Goal: Task Accomplishment & Management: Manage account settings

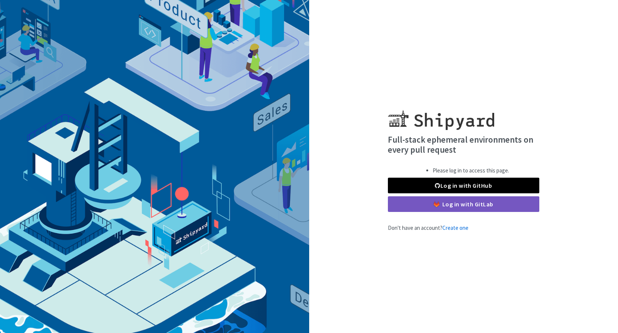
click at [594, 119] on div "Full-stack ephemeral environments on every pull request Please log in to access…" at bounding box center [463, 167] width 309 height 132
click at [518, 182] on link "Log in with GitHub" at bounding box center [463, 186] width 151 height 16
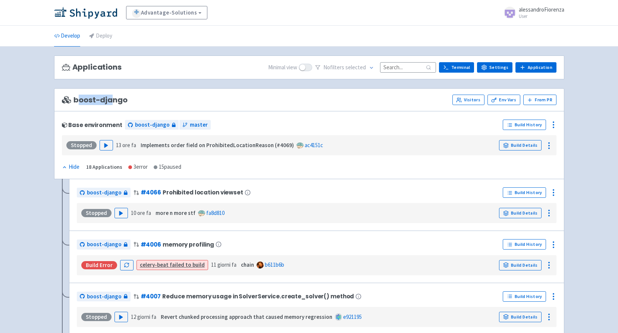
drag, startPoint x: 90, startPoint y: 99, endPoint x: 113, endPoint y: 98, distance: 23.1
click at [113, 98] on span "boost-django" at bounding box center [95, 100] width 66 height 9
drag, startPoint x: 113, startPoint y: 98, endPoint x: 186, endPoint y: 97, distance: 73.1
click at [186, 98] on div "boost-django Visitors Env Vars From [GEOGRAPHIC_DATA]" at bounding box center [309, 100] width 494 height 10
drag, startPoint x: 69, startPoint y: 100, endPoint x: 130, endPoint y: 104, distance: 62.0
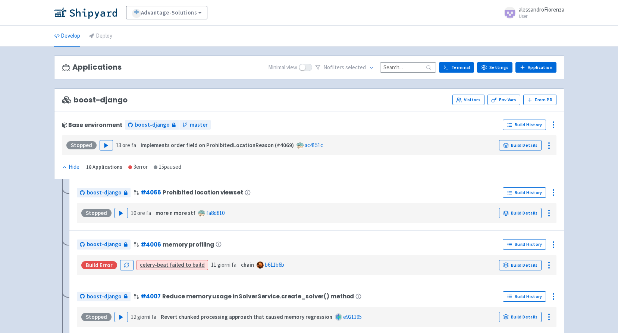
click at [130, 104] on div "boost-django Visitors Env Vars From [GEOGRAPHIC_DATA]" at bounding box center [309, 100] width 494 height 10
click at [189, 106] on div "boost-django Visitors Env Vars From [GEOGRAPHIC_DATA]" at bounding box center [309, 99] width 510 height 23
drag, startPoint x: 130, startPoint y: 98, endPoint x: 65, endPoint y: 97, distance: 64.5
click at [65, 98] on div "boost-django Visitors Env Vars From [GEOGRAPHIC_DATA]" at bounding box center [309, 100] width 494 height 10
click at [165, 104] on div "boost-django Visitors Env Vars From [GEOGRAPHIC_DATA]" at bounding box center [309, 100] width 494 height 10
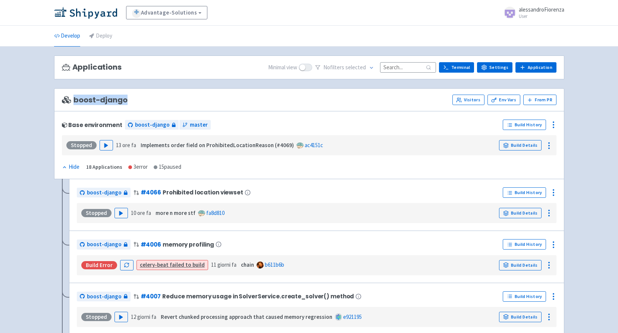
drag, startPoint x: 75, startPoint y: 100, endPoint x: 126, endPoint y: 102, distance: 50.7
click at [126, 102] on span "boost-django" at bounding box center [95, 100] width 66 height 9
drag, startPoint x: 126, startPoint y: 102, endPoint x: 212, endPoint y: 105, distance: 86.9
click at [212, 105] on div "boost-django Visitors Env Vars From [GEOGRAPHIC_DATA]" at bounding box center [309, 99] width 510 height 23
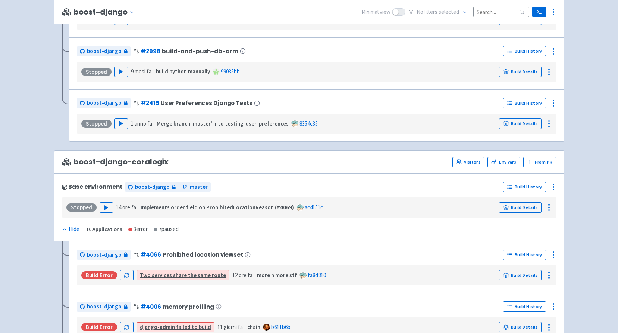
scroll to position [959, 0]
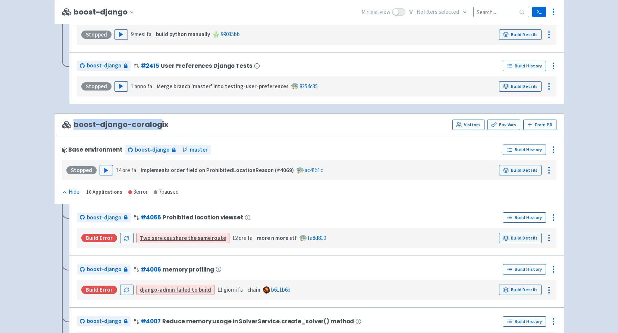
drag, startPoint x: 75, startPoint y: 123, endPoint x: 157, endPoint y: 124, distance: 82.0
click at [157, 124] on span "boost-django-coralogix" at bounding box center [115, 124] width 107 height 9
drag, startPoint x: 177, startPoint y: 122, endPoint x: 42, endPoint y: 116, distance: 135.1
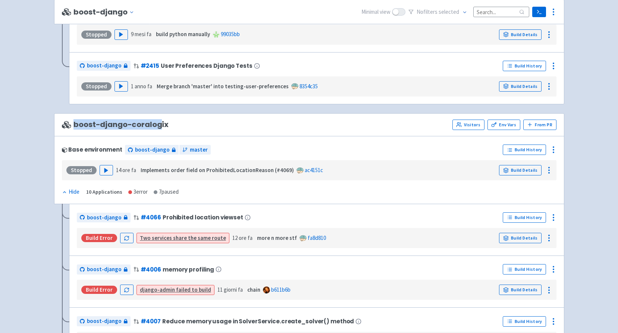
drag, startPoint x: 75, startPoint y: 123, endPoint x: 173, endPoint y: 127, distance: 98.1
click at [170, 127] on div "boost-django-coralogix Visitors Env Vars From [GEOGRAPHIC_DATA]" at bounding box center [309, 125] width 494 height 10
click at [251, 134] on div "boost-django-coralogix Visitors Env Vars From [GEOGRAPHIC_DATA]" at bounding box center [309, 124] width 510 height 23
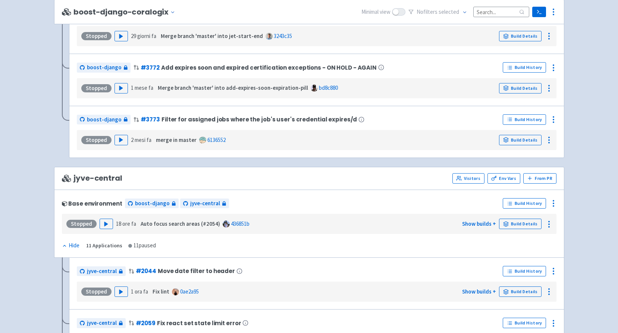
scroll to position [1480, 0]
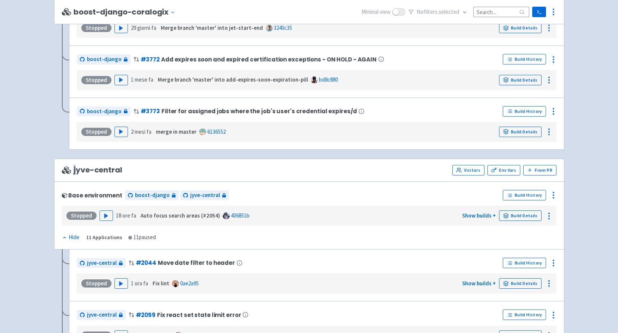
drag, startPoint x: 78, startPoint y: 167, endPoint x: 132, endPoint y: 170, distance: 54.1
click at [132, 170] on div "jyve-central Visitors Env Vars From [GEOGRAPHIC_DATA]" at bounding box center [309, 170] width 494 height 10
drag, startPoint x: 132, startPoint y: 170, endPoint x: 151, endPoint y: 173, distance: 18.8
click at [151, 173] on div "jyve-central Visitors Env Vars From [GEOGRAPHIC_DATA]" at bounding box center [309, 170] width 494 height 10
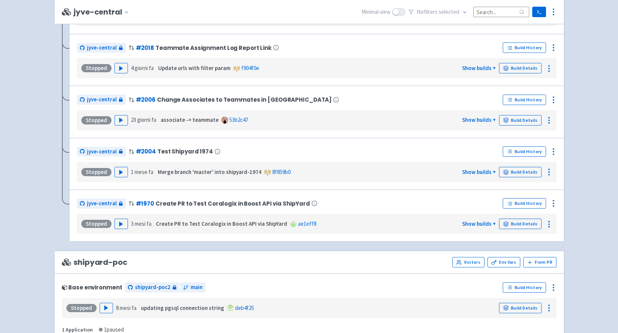
scroll to position [2057, 0]
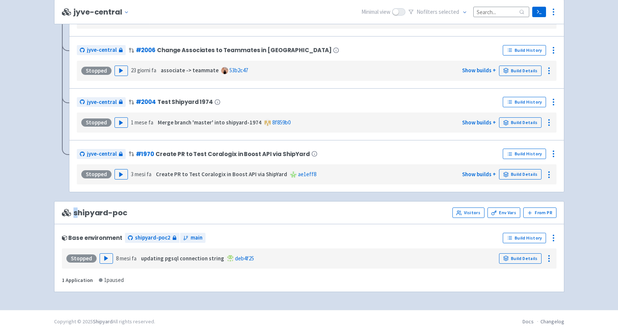
drag, startPoint x: 76, startPoint y: 211, endPoint x: 138, endPoint y: 216, distance: 62.1
click at [138, 216] on div "shipyard-poc Visitors Env Vars From [GEOGRAPHIC_DATA]" at bounding box center [309, 213] width 494 height 10
drag, startPoint x: 138, startPoint y: 216, endPoint x: 264, endPoint y: 221, distance: 125.7
click at [264, 221] on div "shipyard-poc Visitors Env Vars From [GEOGRAPHIC_DATA]" at bounding box center [309, 212] width 510 height 23
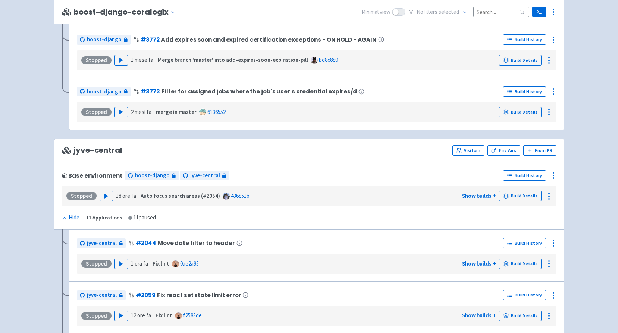
scroll to position [1498, 0]
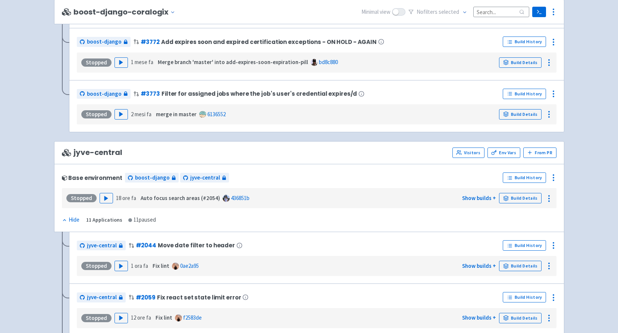
drag, startPoint x: 73, startPoint y: 154, endPoint x: 132, endPoint y: 154, distance: 58.1
click at [132, 154] on div "jyve-central Visitors Env Vars From [GEOGRAPHIC_DATA]" at bounding box center [309, 153] width 494 height 10
drag, startPoint x: 76, startPoint y: 152, endPoint x: 114, endPoint y: 156, distance: 38.2
click at [114, 156] on span "jyve-central" at bounding box center [92, 152] width 60 height 9
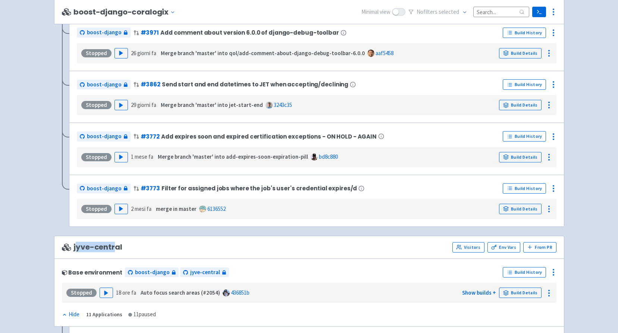
scroll to position [1461, 0]
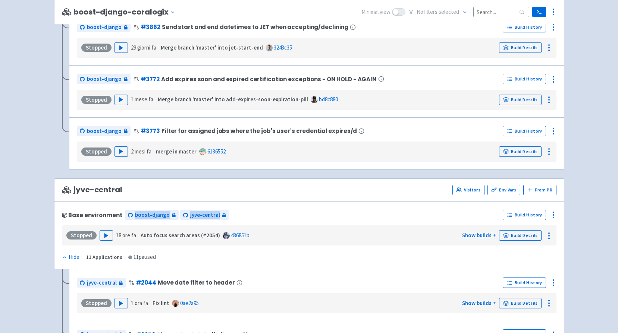
drag, startPoint x: 234, startPoint y: 215, endPoint x: 131, endPoint y: 209, distance: 103.0
click at [131, 209] on div "Base environment boost-django jyve-central" at bounding box center [281, 215] width 438 height 12
click at [277, 196] on div "jyve-central Visitors Env Vars From [GEOGRAPHIC_DATA]" at bounding box center [309, 190] width 510 height 23
click at [550, 217] on icon at bounding box center [553, 215] width 9 height 9
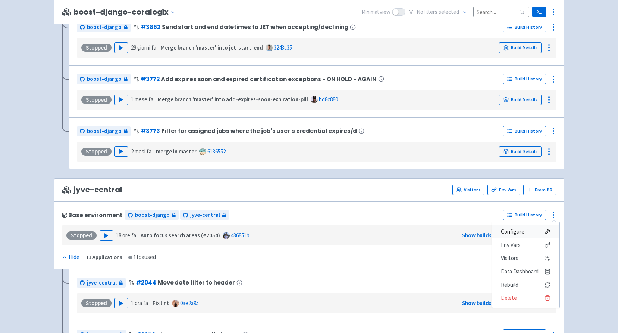
click at [542, 232] on span "Configure" at bounding box center [526, 232] width 50 height 10
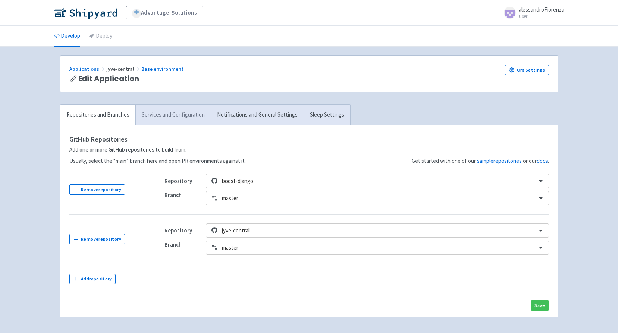
click at [173, 117] on link "Services and Configuration" at bounding box center [172, 115] width 75 height 20
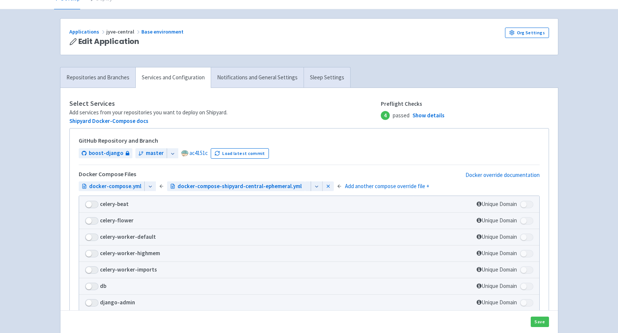
scroll to position [75, 0]
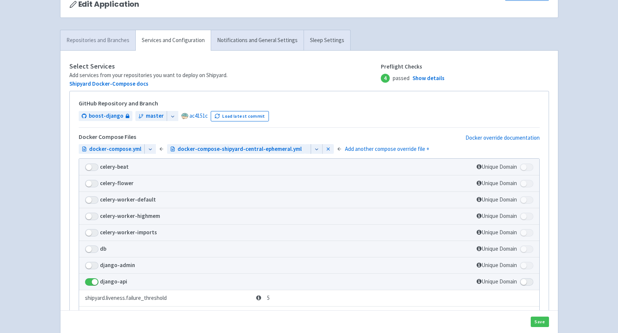
click at [114, 46] on link "Repositories and Branches" at bounding box center [97, 40] width 75 height 20
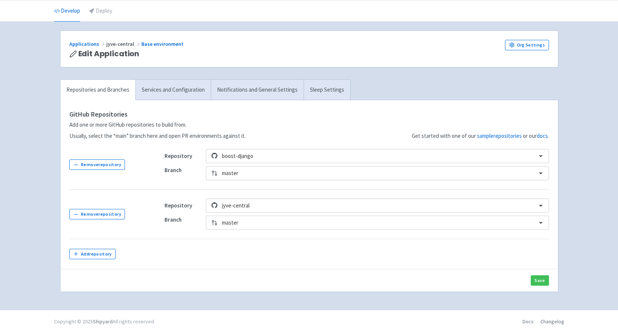
scroll to position [25, 0]
click at [171, 89] on link "Services and Configuration" at bounding box center [172, 90] width 75 height 20
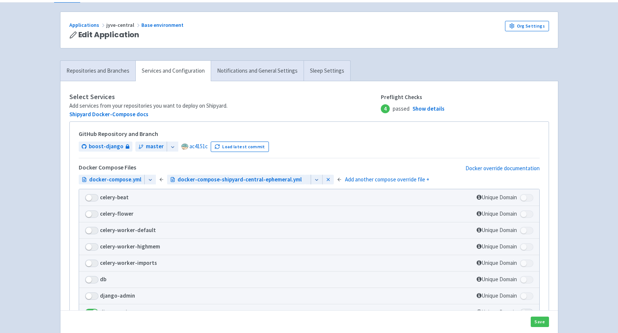
scroll to position [62, 0]
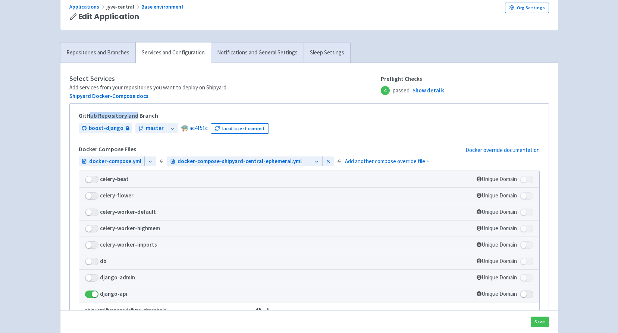
drag, startPoint x: 88, startPoint y: 116, endPoint x: 137, endPoint y: 116, distance: 48.8
click at [137, 116] on h5 "GitHub Repository and Branch" at bounding box center [309, 116] width 461 height 7
drag, startPoint x: 137, startPoint y: 116, endPoint x: 220, endPoint y: 109, distance: 83.8
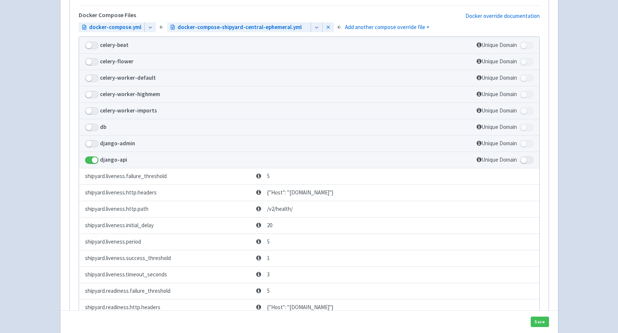
scroll to position [224, 0]
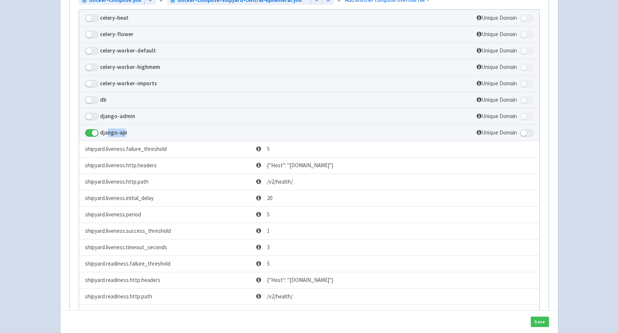
drag, startPoint x: 106, startPoint y: 174, endPoint x: 124, endPoint y: 173, distance: 17.9
click at [124, 136] on strong "django-api" at bounding box center [113, 132] width 27 height 7
drag, startPoint x: 124, startPoint y: 173, endPoint x: 192, endPoint y: 176, distance: 68.3
click at [192, 141] on td "django-api" at bounding box center [246, 132] width 334 height 16
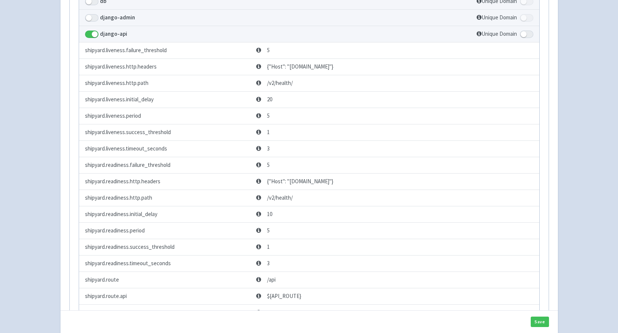
scroll to position [335, 0]
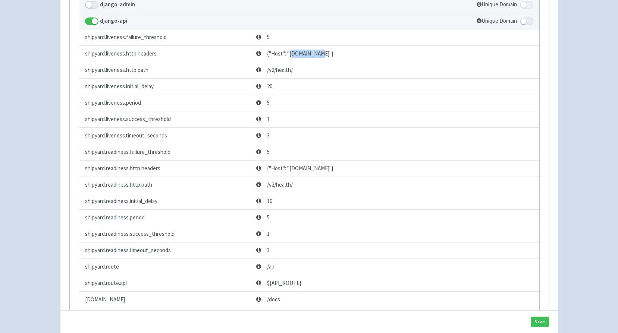
drag, startPoint x: 291, startPoint y: 97, endPoint x: 313, endPoint y: 96, distance: 22.0
click at [313, 58] on span "{"Host": "api.react-jyve-central-jyve-central-pr609.dev.advantage-solutions.shi…" at bounding box center [294, 54] width 77 height 9
drag, startPoint x: 313, startPoint y: 96, endPoint x: 304, endPoint y: 95, distance: 8.6
click at [304, 58] on span "{"Host": "api.react-jyve-central-jyve-central-pr609.dev.advantage-solutions.shi…" at bounding box center [294, 54] width 77 height 9
click at [327, 58] on span "{"Host": "api.react-jyve-central-jyve-central-pr609.dev.advantage-solutions.shi…" at bounding box center [294, 54] width 77 height 9
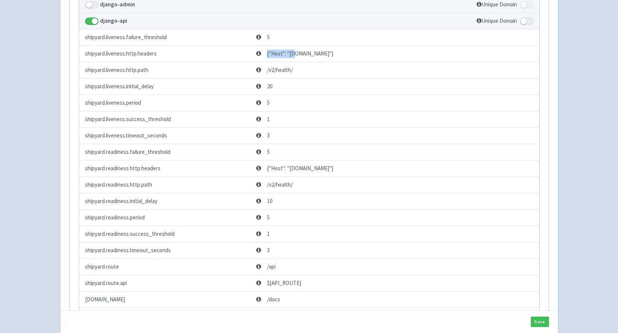
drag, startPoint x: 334, startPoint y: 105, endPoint x: 293, endPoint y: 97, distance: 41.0
click at [293, 58] on span "{"Host": "api.react-jyve-central-jyve-central-pr609.dev.advantage-solutions.shi…" at bounding box center [294, 54] width 77 height 9
drag, startPoint x: 293, startPoint y: 97, endPoint x: 369, endPoint y: 97, distance: 75.3
click at [333, 58] on span "{"Host": "api.react-jyve-central-jyve-central-pr609.dev.advantage-solutions.shi…" at bounding box center [294, 54] width 77 height 9
drag, startPoint x: 369, startPoint y: 97, endPoint x: 379, endPoint y: 96, distance: 10.8
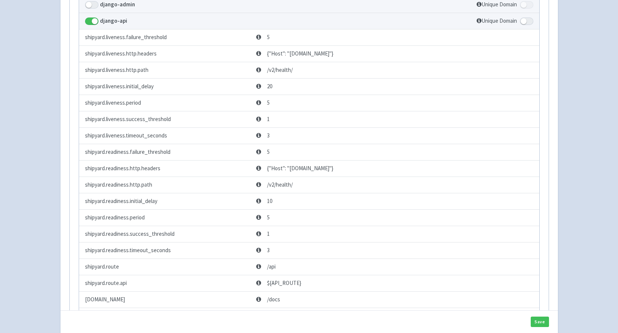
click at [333, 58] on span "{"Host": "api.react-jyve-central-jyve-central-pr609.dev.advantage-solutions.shi…" at bounding box center [294, 54] width 77 height 9
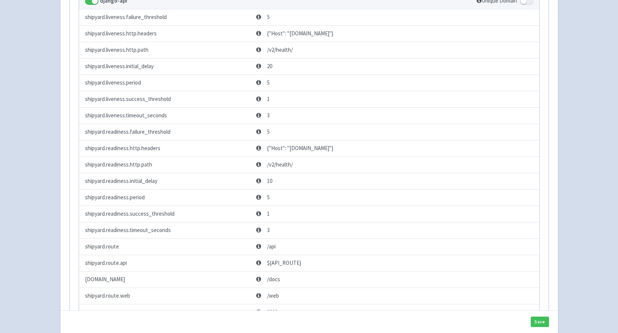
scroll to position [373, 0]
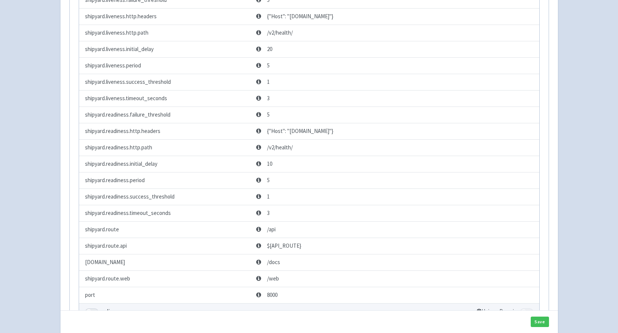
click at [413, 107] on td "3" at bounding box center [332, 98] width 159 height 16
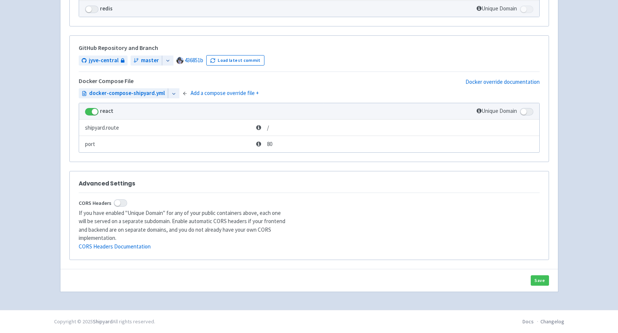
scroll to position [708, 0]
drag, startPoint x: 110, startPoint y: 156, endPoint x: 127, endPoint y: 155, distance: 16.8
click at [127, 136] on td "shipyard.route" at bounding box center [166, 128] width 175 height 16
drag, startPoint x: 127, startPoint y: 155, endPoint x: 164, endPoint y: 160, distance: 37.2
click at [164, 136] on td "shipyard.route" at bounding box center [166, 128] width 175 height 16
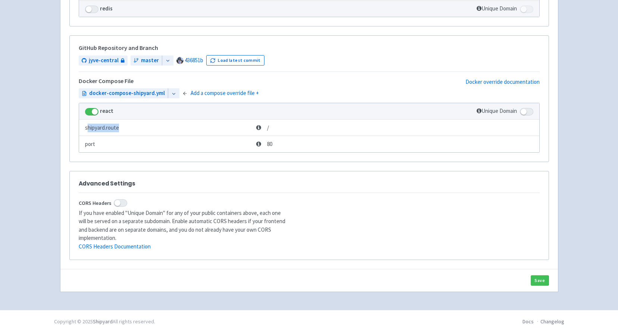
click at [163, 136] on td "shipyard.route" at bounding box center [166, 128] width 175 height 16
drag, startPoint x: 267, startPoint y: 157, endPoint x: 276, endPoint y: 156, distance: 9.4
click at [276, 136] on td "/" at bounding box center [287, 128] width 69 height 16
drag, startPoint x: 276, startPoint y: 156, endPoint x: 301, endPoint y: 157, distance: 25.0
click at [301, 136] on td "/" at bounding box center [287, 128] width 69 height 16
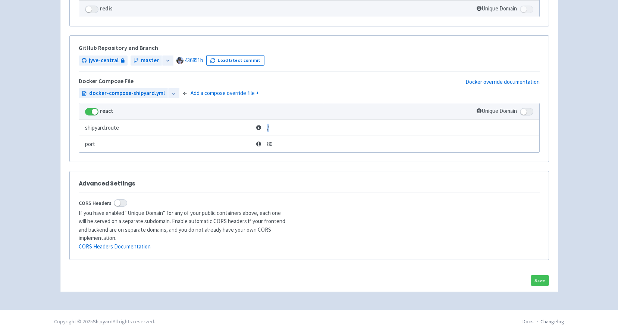
drag, startPoint x: 267, startPoint y: 156, endPoint x: 284, endPoint y: 155, distance: 17.6
click at [284, 136] on td "/" at bounding box center [287, 128] width 69 height 16
drag, startPoint x: 284, startPoint y: 155, endPoint x: 346, endPoint y: 165, distance: 62.4
click at [346, 152] on td at bounding box center [431, 144] width 216 height 16
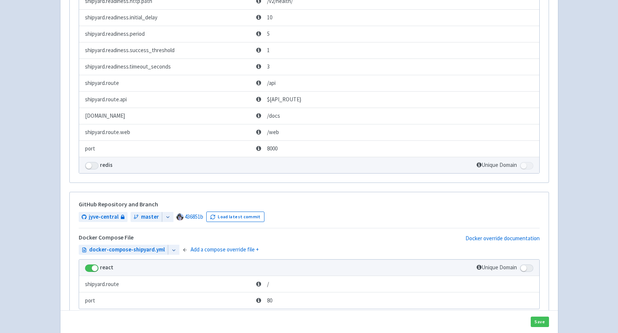
scroll to position [522, 0]
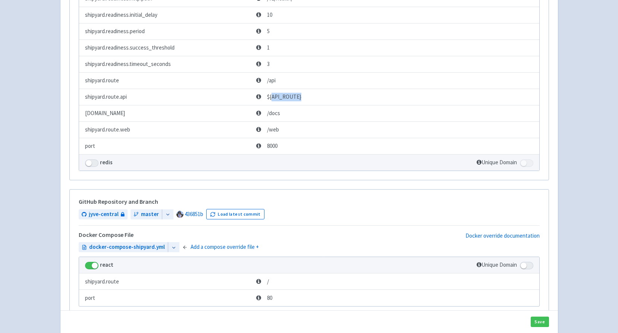
drag, startPoint x: 272, startPoint y: 151, endPoint x: 307, endPoint y: 151, distance: 35.4
click at [307, 105] on td "${API_ROUTE}" at bounding box center [332, 97] width 159 height 16
drag, startPoint x: 307, startPoint y: 151, endPoint x: 381, endPoint y: 155, distance: 74.3
click at [381, 105] on td "${API_ROUTE}" at bounding box center [332, 97] width 159 height 16
drag, startPoint x: 264, startPoint y: 137, endPoint x: 297, endPoint y: 136, distance: 32.4
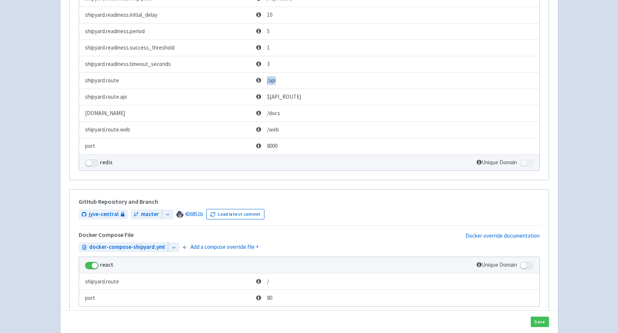
click at [297, 89] on td "/api" at bounding box center [332, 80] width 159 height 16
drag, startPoint x: 297, startPoint y: 136, endPoint x: 362, endPoint y: 147, distance: 66.2
click at [362, 105] on td "${API_ROUTE}" at bounding box center [332, 97] width 159 height 16
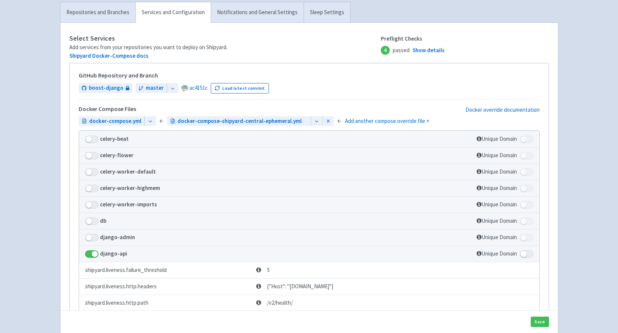
scroll to position [0, 0]
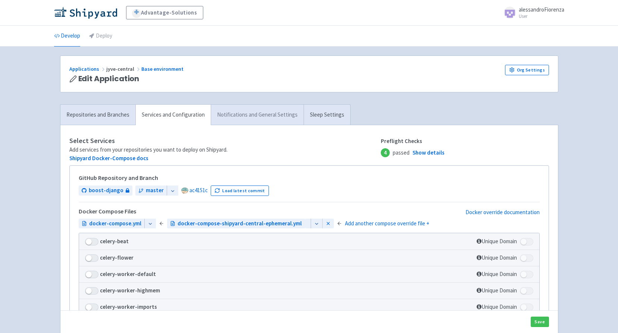
click at [257, 119] on link "Notifications and General Settings" at bounding box center [257, 115] width 93 height 20
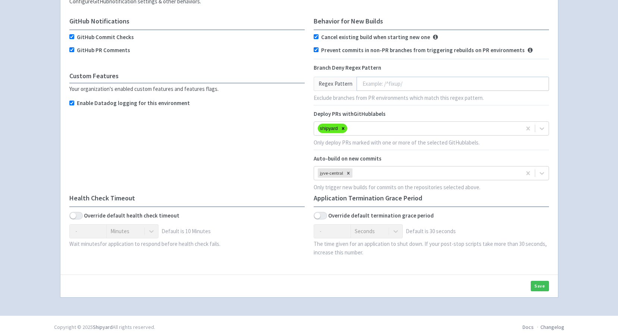
scroll to position [149, 0]
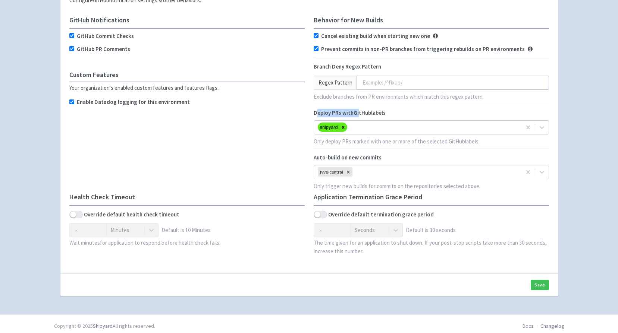
drag, startPoint x: 318, startPoint y: 111, endPoint x: 358, endPoint y: 112, distance: 40.3
click at [358, 112] on span "Deploy PRs with GitHub labels" at bounding box center [349, 112] width 72 height 7
drag, startPoint x: 358, startPoint y: 112, endPoint x: 363, endPoint y: 112, distance: 4.8
click at [363, 112] on span "Deploy PRs with GitHub labels" at bounding box center [349, 112] width 72 height 7
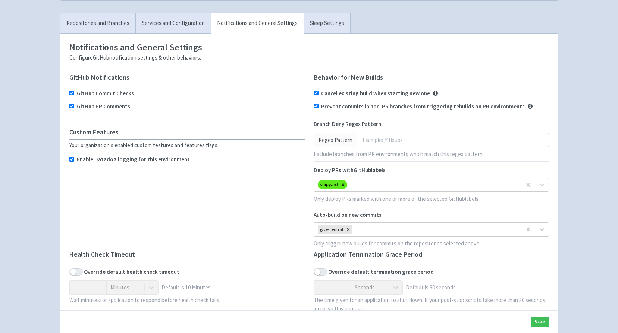
scroll to position [75, 0]
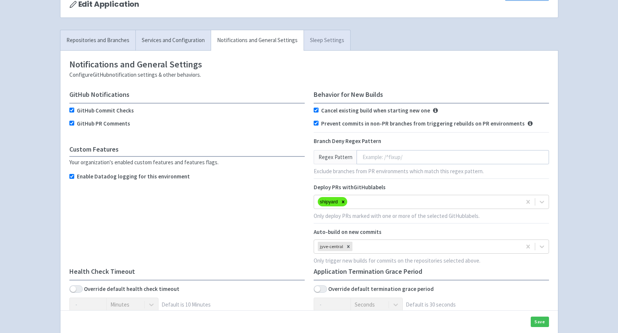
click at [313, 38] on link "Sleep Settings" at bounding box center [326, 40] width 47 height 20
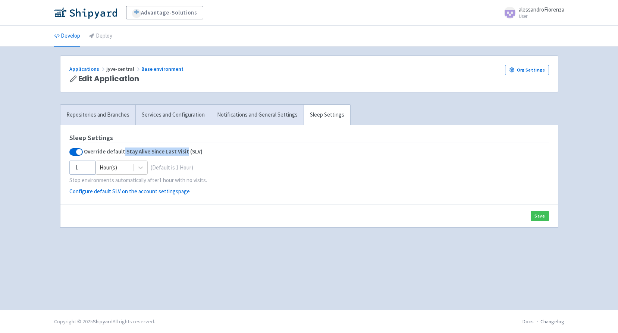
drag, startPoint x: 134, startPoint y: 154, endPoint x: 184, endPoint y: 152, distance: 49.6
click at [184, 152] on b "Override default Stay Alive Since Last Visit (SLV)" at bounding box center [143, 152] width 119 height 9
drag, startPoint x: 184, startPoint y: 152, endPoint x: 264, endPoint y: 119, distance: 87.1
click at [264, 119] on link "Notifications and General Settings" at bounding box center [257, 115] width 93 height 20
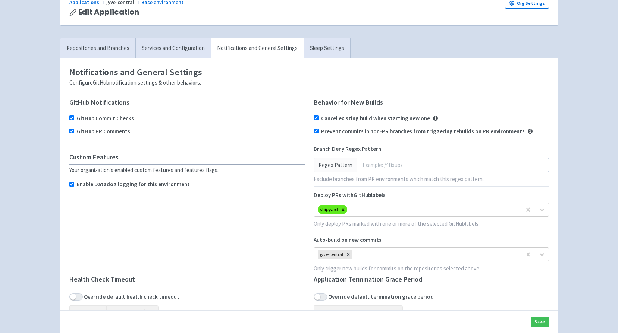
scroll to position [75, 0]
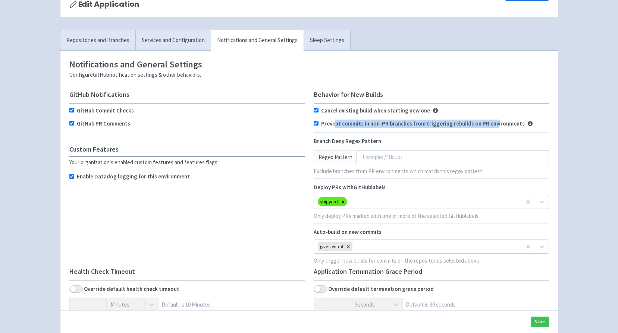
drag, startPoint x: 367, startPoint y: 122, endPoint x: 493, endPoint y: 124, distance: 125.3
click at [493, 124] on label "Prevent commits in non-PR branches from triggering rebuilds on PR environments" at bounding box center [422, 124] width 203 height 9
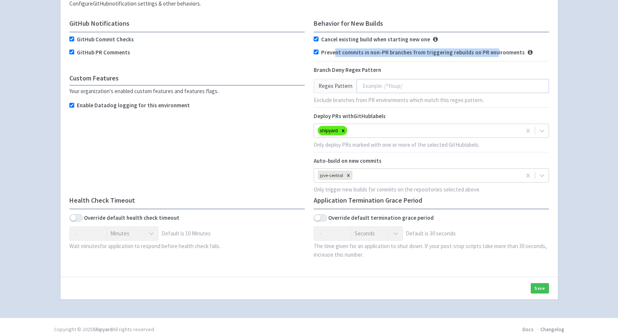
scroll to position [149, 0]
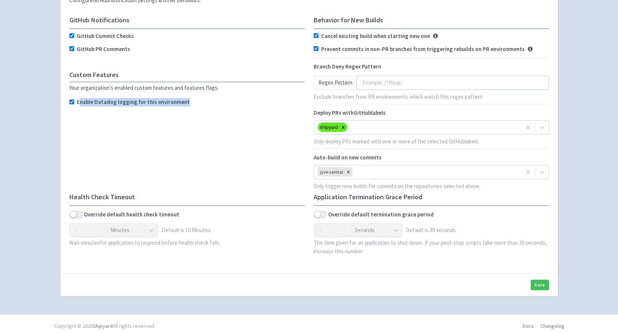
drag, startPoint x: 194, startPoint y: 102, endPoint x: 78, endPoint y: 104, distance: 115.9
click at [78, 104] on div "Enable Datadog logging for this environment" at bounding box center [186, 104] width 235 height 13
drag, startPoint x: 78, startPoint y: 104, endPoint x: 163, endPoint y: 141, distance: 92.5
click at [163, 141] on div "GitHub Notifications GitHub Commit Checks GitHub PR Comments Custom Features Yo…" at bounding box center [187, 104] width 244 height 177
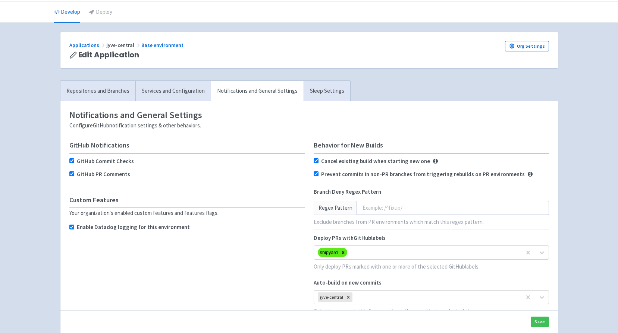
scroll to position [4, 0]
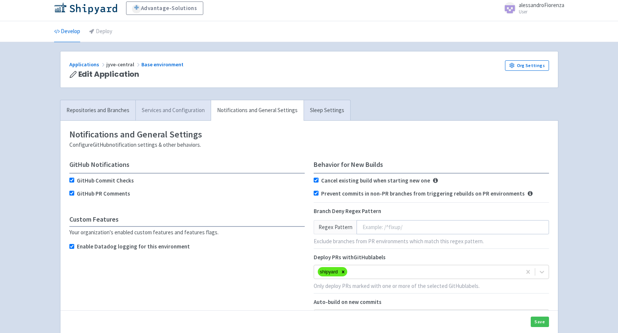
click at [161, 115] on link "Services and Configuration" at bounding box center [172, 110] width 75 height 20
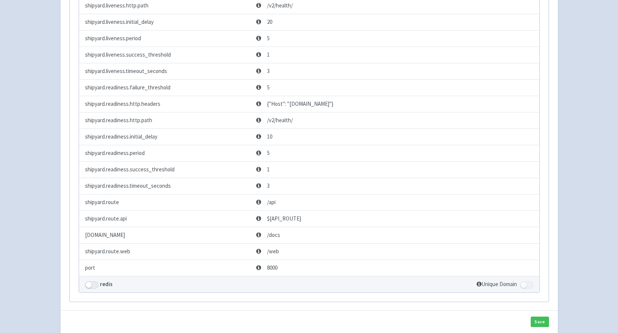
scroll to position [377, 0]
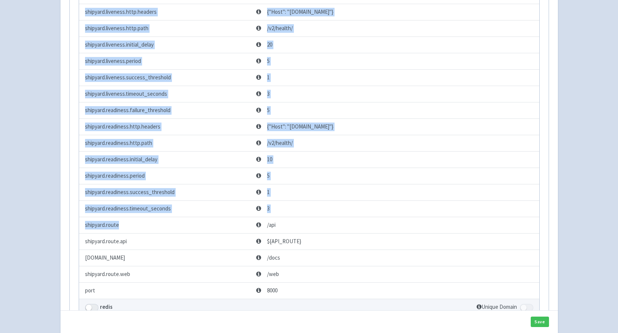
drag, startPoint x: 89, startPoint y: 41, endPoint x: 145, endPoint y: 272, distance: 238.0
click at [145, 272] on tbody "celery-beat Unique Domain celery-flower Unique Domain celery-worker-default Uni…" at bounding box center [309, 85] width 460 height 459
drag, startPoint x: 145, startPoint y: 272, endPoint x: 206, endPoint y: 173, distance: 116.9
click at [206, 135] on td "shipyard.readiness.http.headers" at bounding box center [166, 127] width 175 height 16
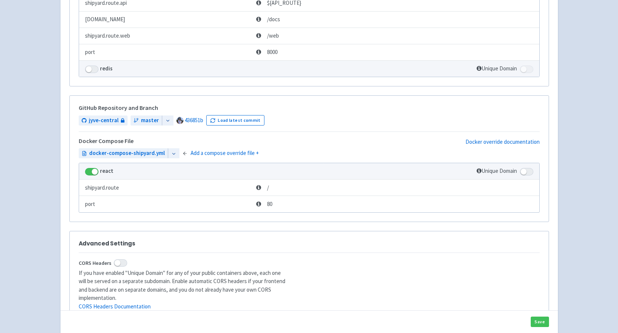
scroll to position [504, 0]
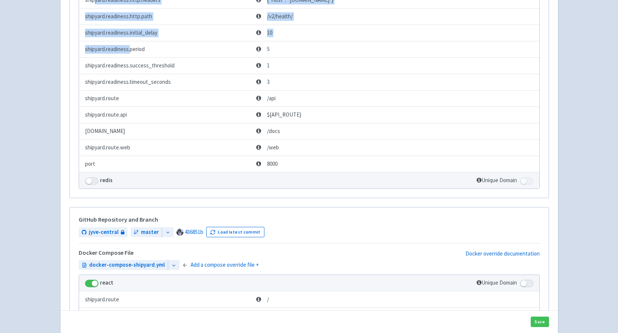
drag, startPoint x: 95, startPoint y: 51, endPoint x: 132, endPoint y: 111, distance: 70.1
click at [132, 57] on td "shipyard.readiness.period" at bounding box center [166, 49] width 175 height 16
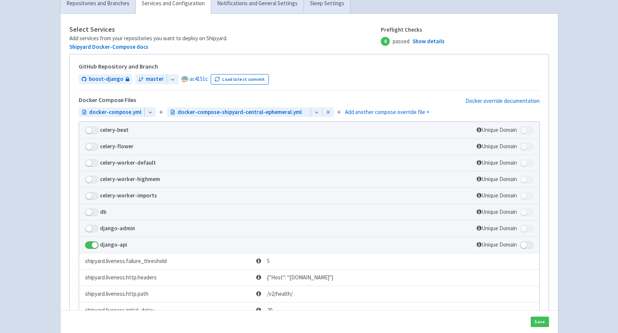
scroll to position [94, 0]
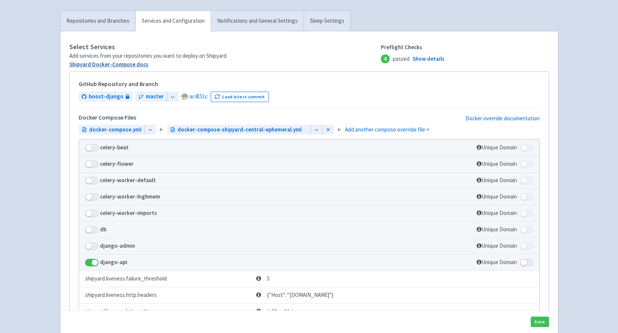
click at [114, 64] on link "Shipyard Docker-Compose docs" at bounding box center [108, 64] width 79 height 7
